Goal: Task Accomplishment & Management: Complete application form

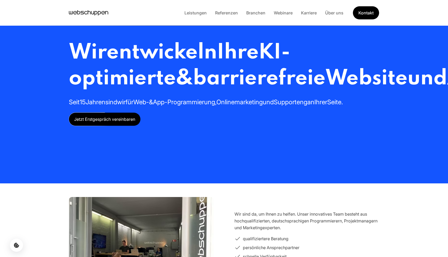
click at [313, 16] on li "Karriere" at bounding box center [309, 12] width 24 height 7
click at [311, 14] on link "Karriere" at bounding box center [309, 12] width 24 height 5
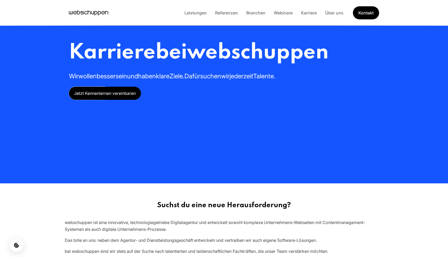
click at [118, 91] on span "Jetzt Kennenlernen vereinbaren" at bounding box center [105, 93] width 72 height 13
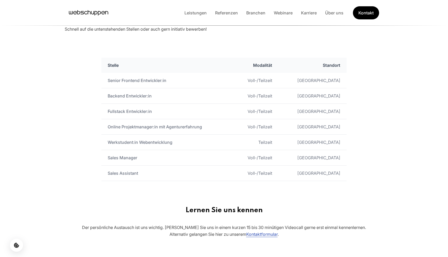
scroll to position [269, 0]
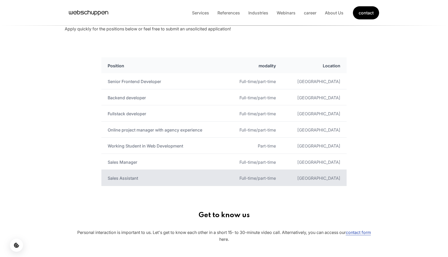
click at [128, 176] on font "Sales Assistant" at bounding box center [123, 178] width 30 height 5
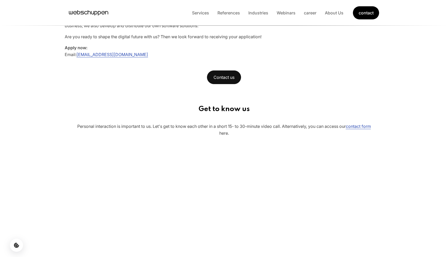
scroll to position [455, 0]
